Goal: Transaction & Acquisition: Purchase product/service

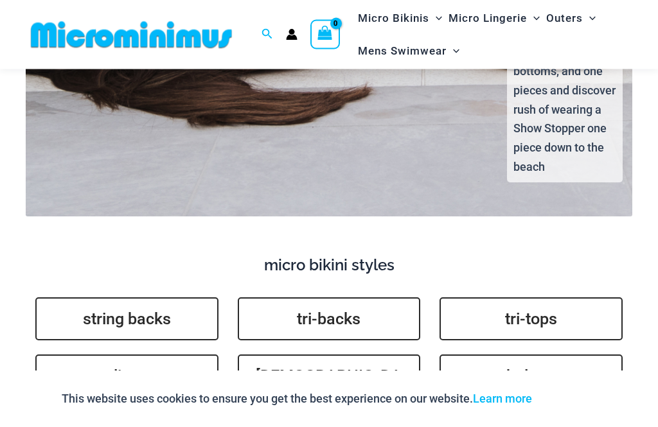
scroll to position [2399, 0]
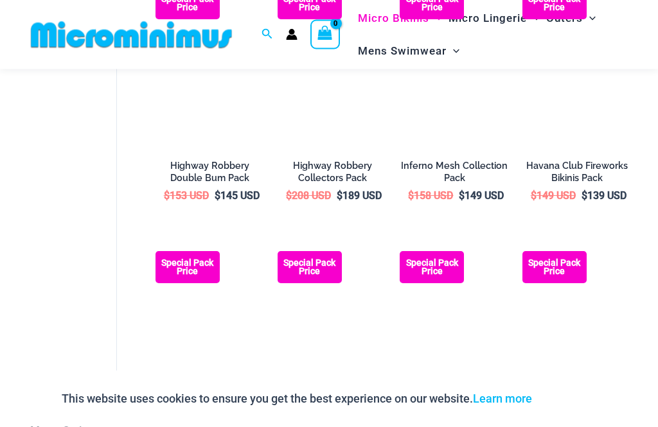
scroll to position [1506, 0]
